Goal: Information Seeking & Learning: Learn about a topic

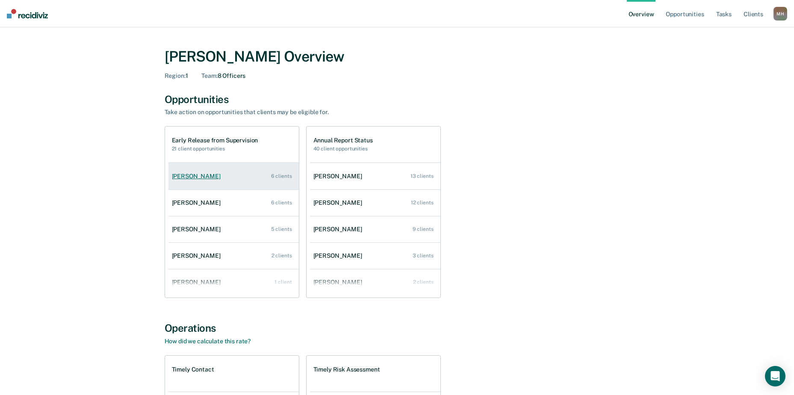
click at [208, 180] on link "[PERSON_NAME] 6 clients" at bounding box center [233, 176] width 130 height 24
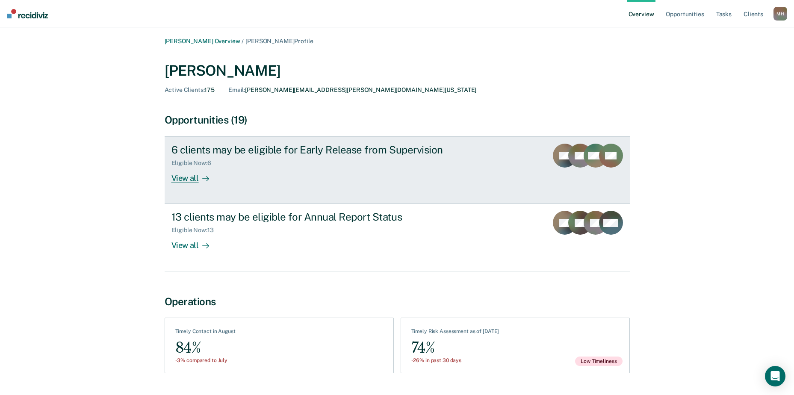
click at [169, 178] on link "6 clients may be eligible for Early Release from Supervision Eligible Now : 6 V…" at bounding box center [397, 170] width 465 height 68
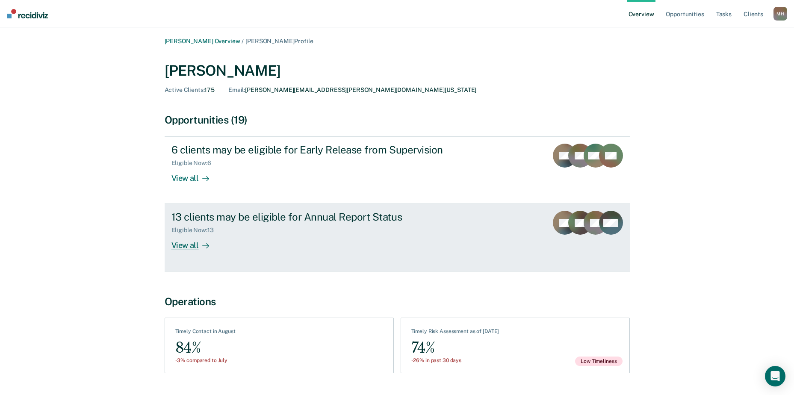
click at [202, 234] on div "View all" at bounding box center [195, 242] width 48 height 17
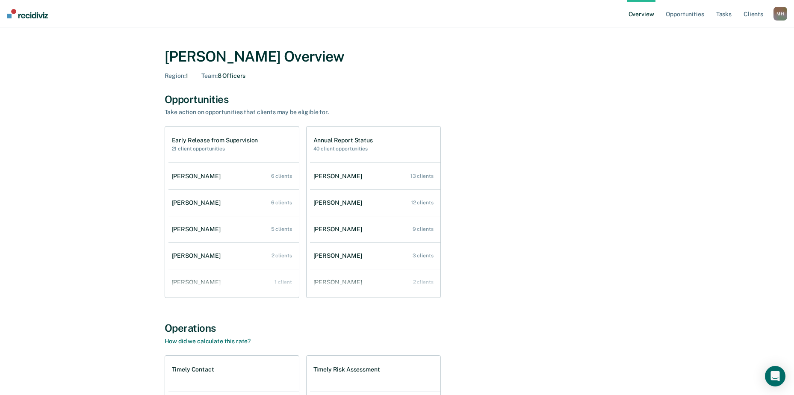
click at [268, 207] on link "[PERSON_NAME] 6 clients" at bounding box center [233, 203] width 130 height 24
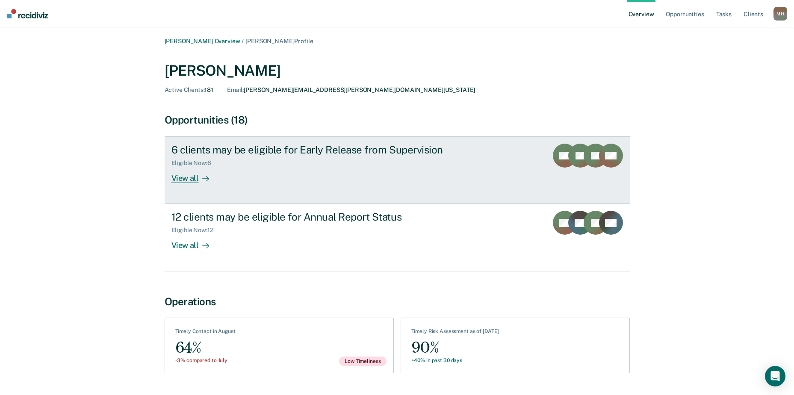
click at [237, 163] on div "Eligible Now : 6" at bounding box center [321, 161] width 300 height 11
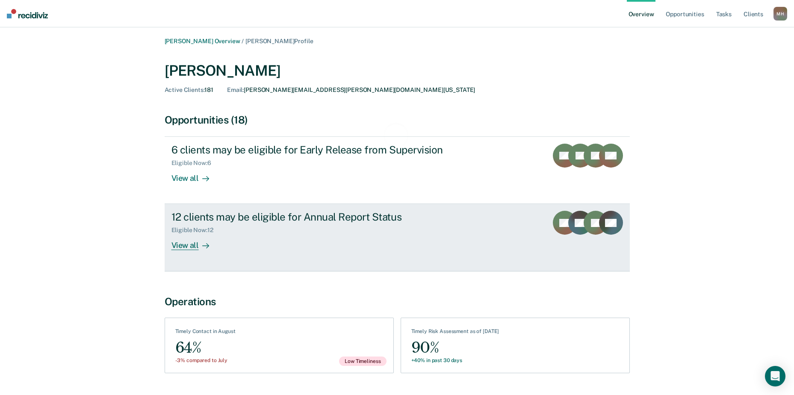
click at [261, 245] on div "12 clients may be eligible for Annual Report Status Eligible Now : 12 View all" at bounding box center [331, 230] width 321 height 39
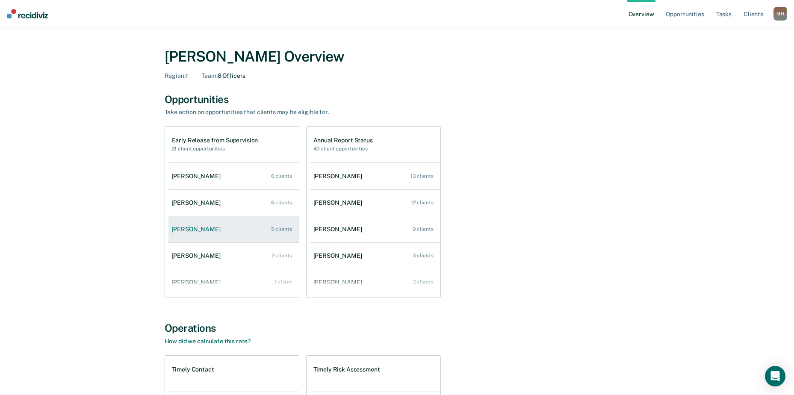
click at [230, 235] on link "[PERSON_NAME] 5 clients" at bounding box center [233, 229] width 130 height 24
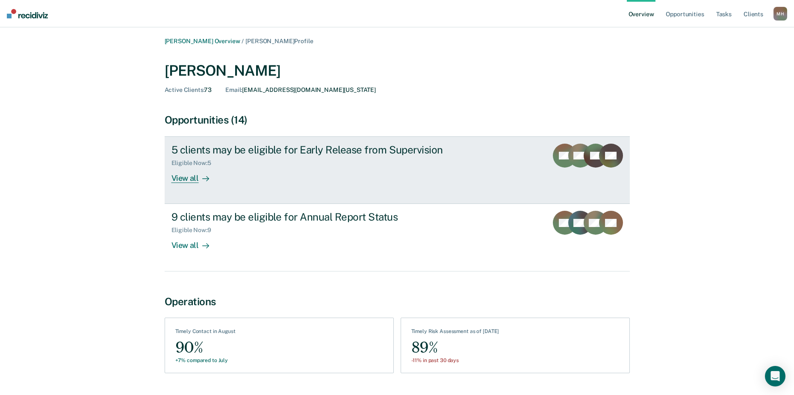
click at [214, 153] on div "5 clients may be eligible for Early Release from Supervision" at bounding box center [321, 150] width 300 height 12
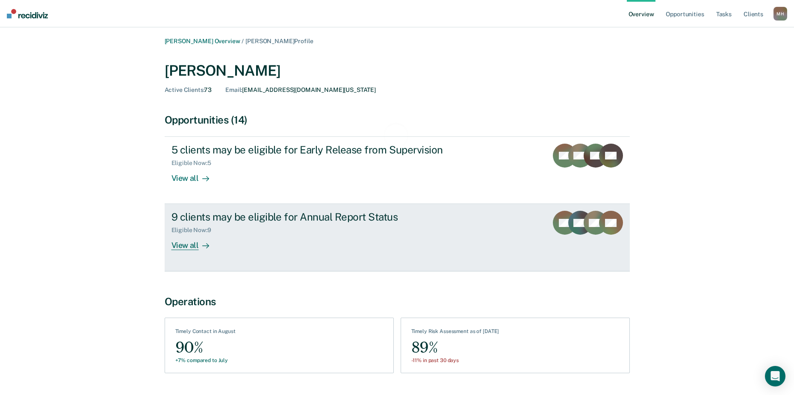
click at [219, 239] on div "9 clients may be eligible for Annual Report Status Eligible Now : 9 View all" at bounding box center [331, 230] width 321 height 39
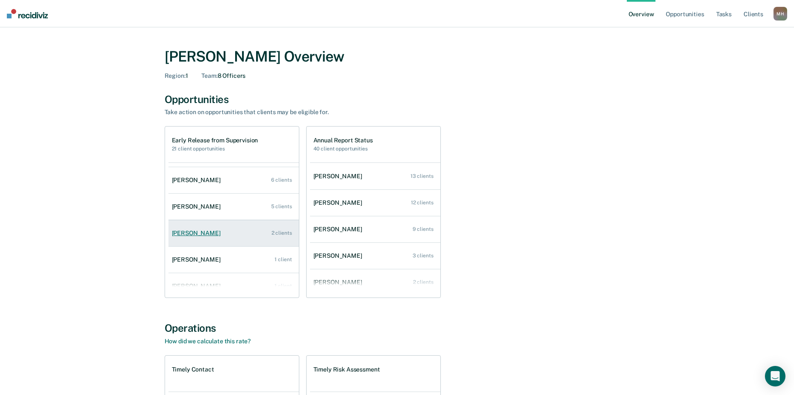
scroll to position [35, 0]
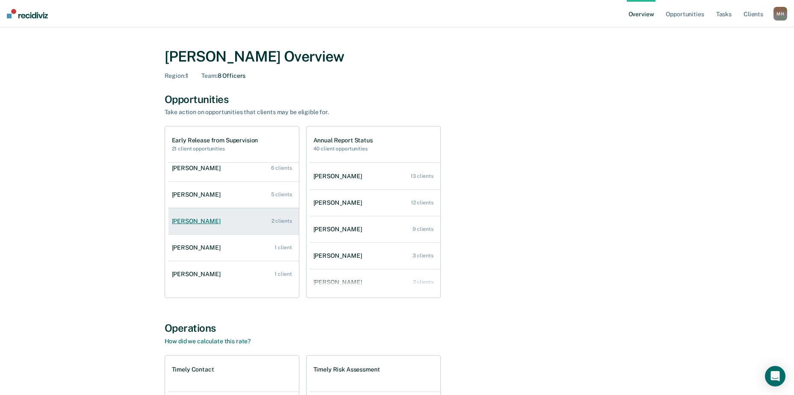
click at [206, 218] on div "[PERSON_NAME]" at bounding box center [198, 221] width 52 height 7
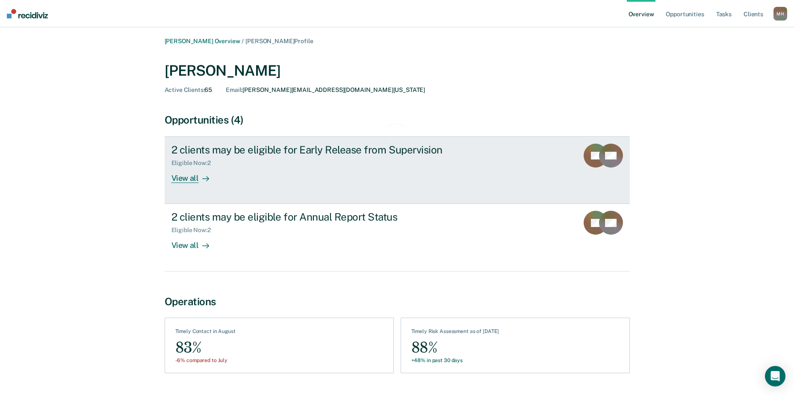
click at [230, 157] on div "Eligible Now : 2" at bounding box center [321, 161] width 300 height 11
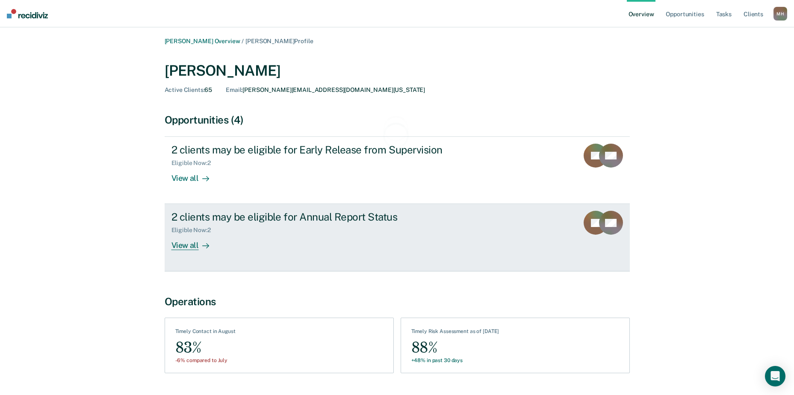
click at [206, 243] on icon at bounding box center [205, 245] width 7 height 7
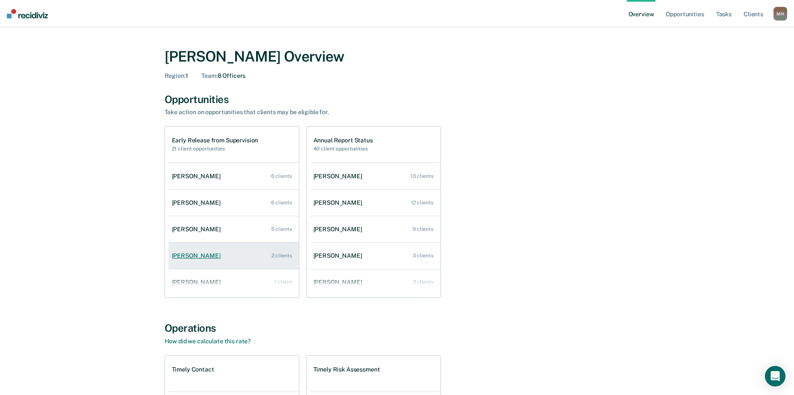
scroll to position [35, 0]
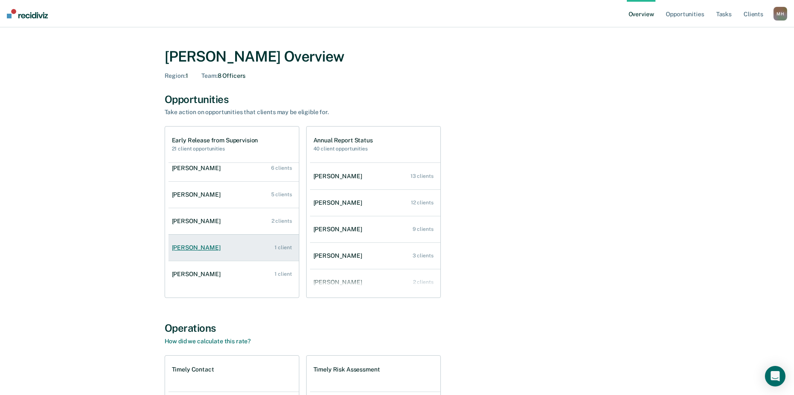
click at [235, 245] on link "[PERSON_NAME] 1 client" at bounding box center [233, 247] width 130 height 24
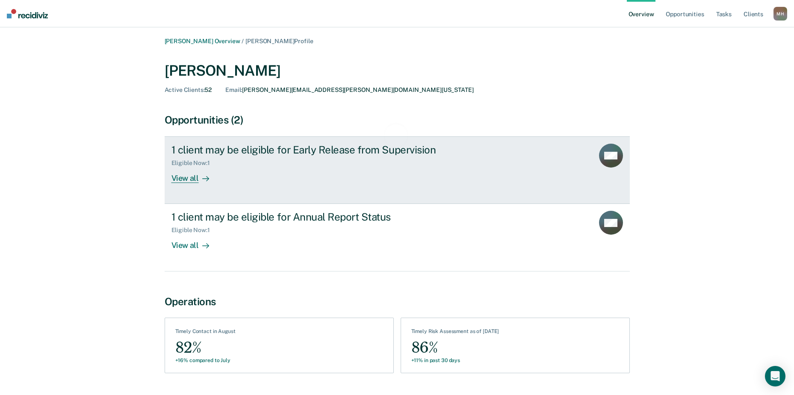
click at [208, 159] on div "Eligible Now : 1" at bounding box center [321, 161] width 300 height 11
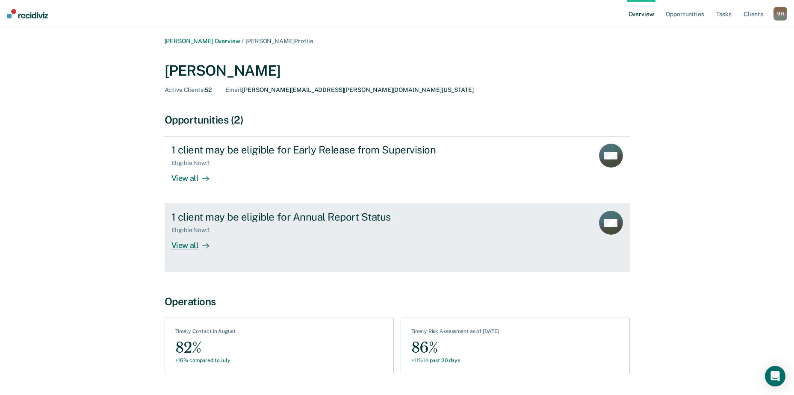
click at [211, 236] on div "View all" at bounding box center [195, 242] width 48 height 17
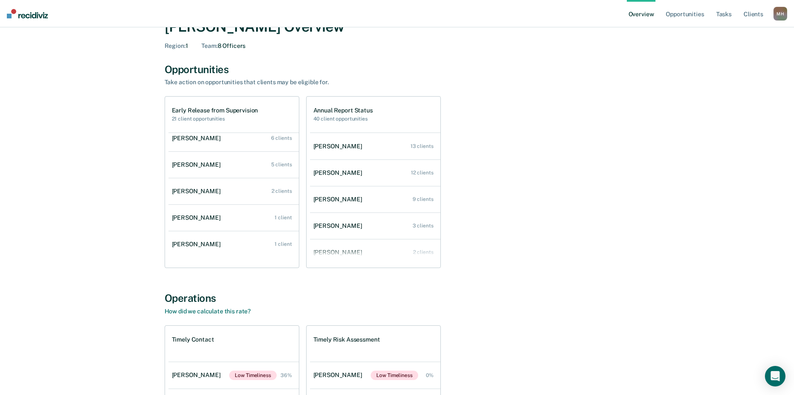
scroll to position [43, 0]
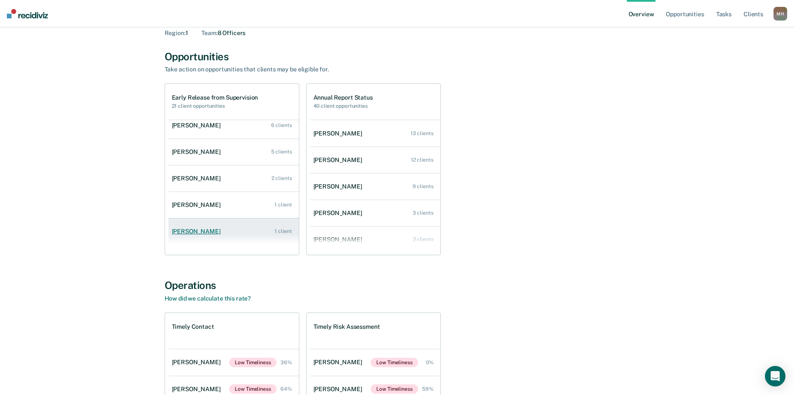
click at [204, 224] on link "[PERSON_NAME] 1 client" at bounding box center [233, 231] width 130 height 24
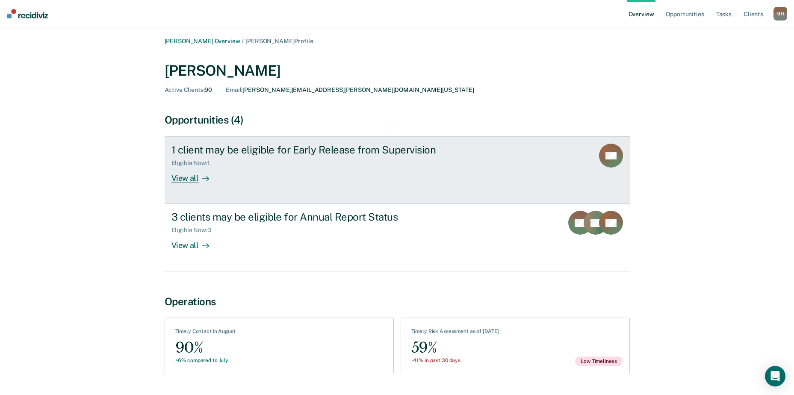
click at [198, 172] on div "View all" at bounding box center [195, 175] width 48 height 17
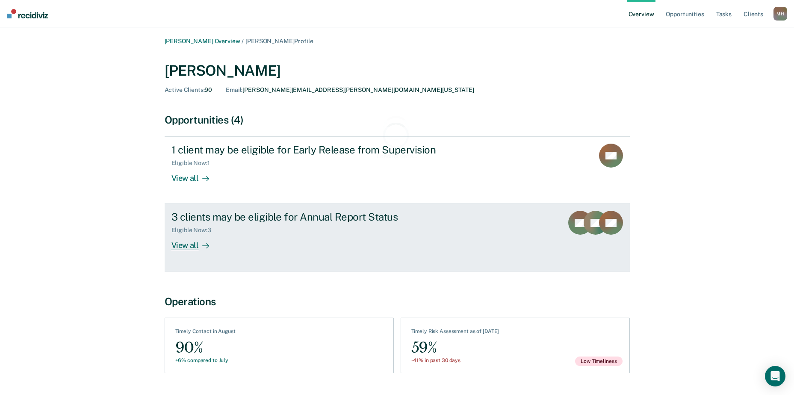
click at [224, 252] on link "3 clients may be eligible for Annual Report Status Eligible Now : 3 View all DR…" at bounding box center [397, 237] width 465 height 67
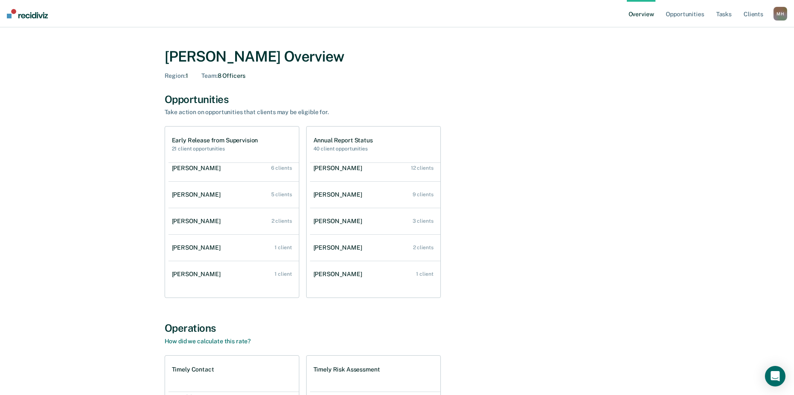
scroll to position [61, 0]
